Goal: Information Seeking & Learning: Learn about a topic

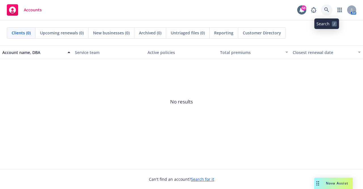
click at [328, 9] on icon at bounding box center [326, 9] width 5 height 5
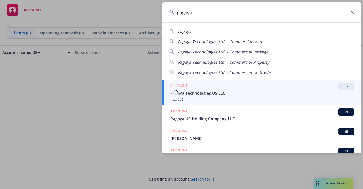
type input "pagaya"
click at [262, 93] on span "Pagaya Technologies US LLC" at bounding box center [263, 93] width 184 height 6
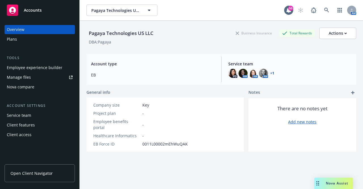
click at [52, 69] on div "Employee experience builder" at bounding box center [35, 67] width 56 height 9
click at [47, 37] on div "Plans" at bounding box center [40, 39] width 66 height 9
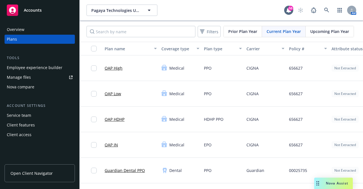
scroll to position [0, 141]
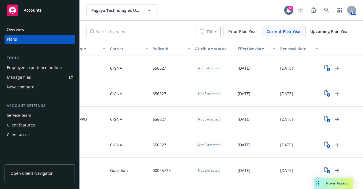
click at [333, 33] on span "Upcoming Plan Year" at bounding box center [329, 31] width 39 height 6
click at [286, 34] on span "Current Plan Year" at bounding box center [284, 31] width 34 height 6
click at [327, 70] on rect "View Plan Documents" at bounding box center [329, 70] width 4 height 4
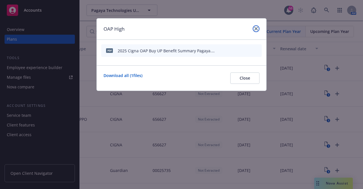
click at [256, 30] on icon "close" at bounding box center [255, 28] width 3 height 3
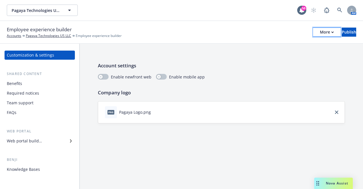
click at [320, 31] on div "More" at bounding box center [327, 32] width 14 height 9
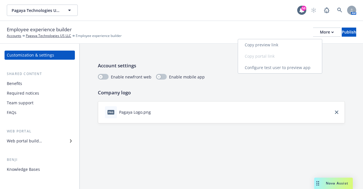
click at [272, 44] on link "Copy preview link" at bounding box center [280, 44] width 84 height 11
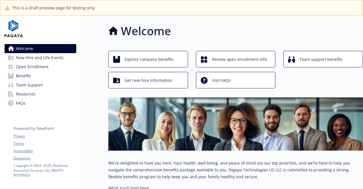
click at [66, 56] on link "New Hire and Life Events" at bounding box center [41, 57] width 72 height 9
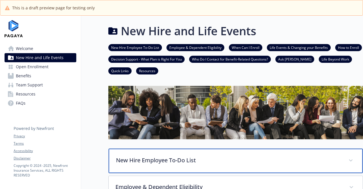
click at [147, 154] on div "New Hire Employee To-Do List" at bounding box center [236, 160] width 254 height 24
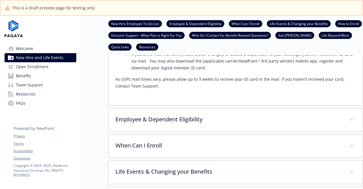
scroll to position [196, 0]
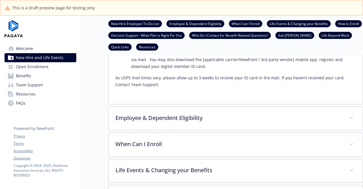
click at [34, 47] on link "Welcome" at bounding box center [41, 48] width 72 height 9
